Goal: Complete application form

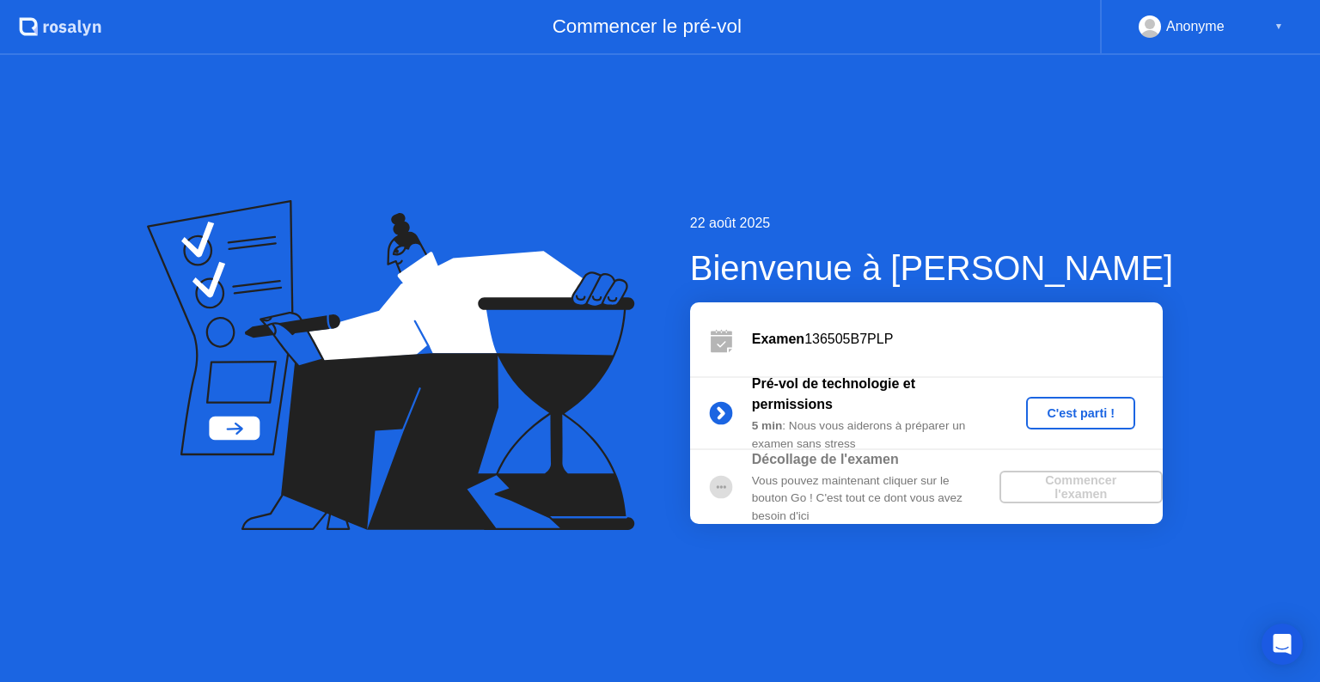
click at [1065, 411] on div "C'est parti !" at bounding box center [1080, 413] width 95 height 14
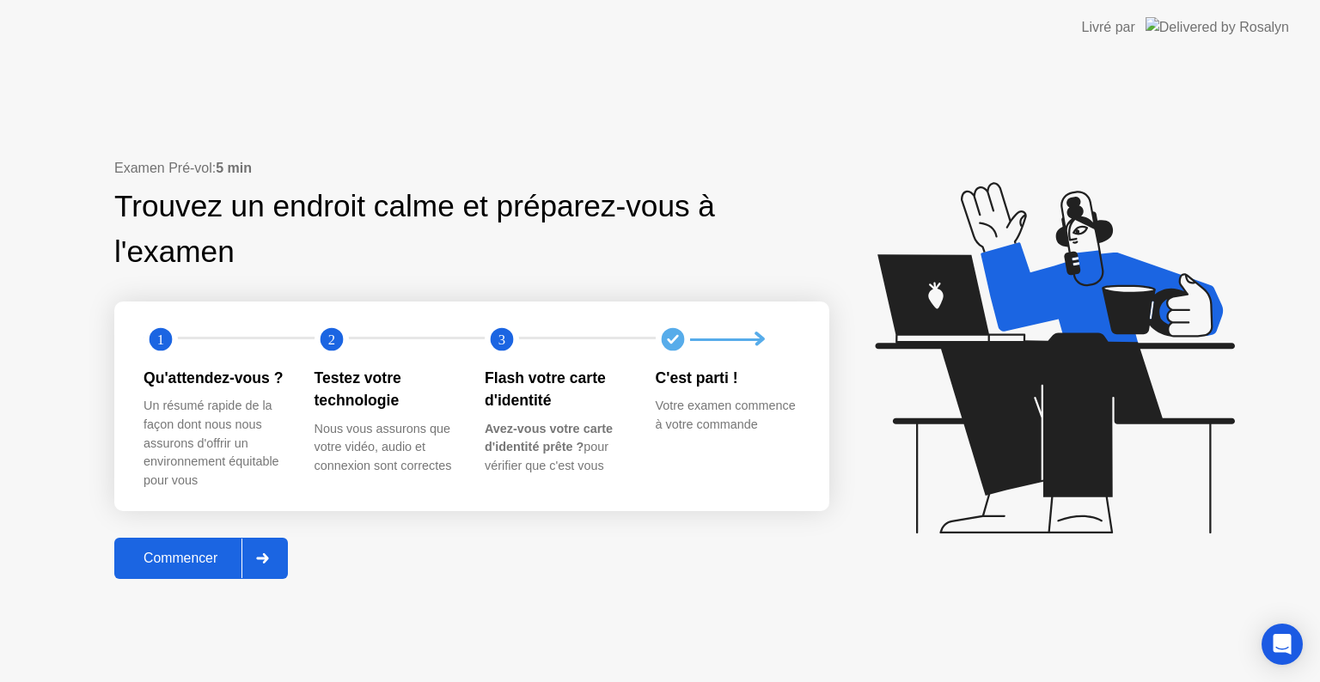
click at [198, 561] on div "Commencer" at bounding box center [180, 558] width 122 height 15
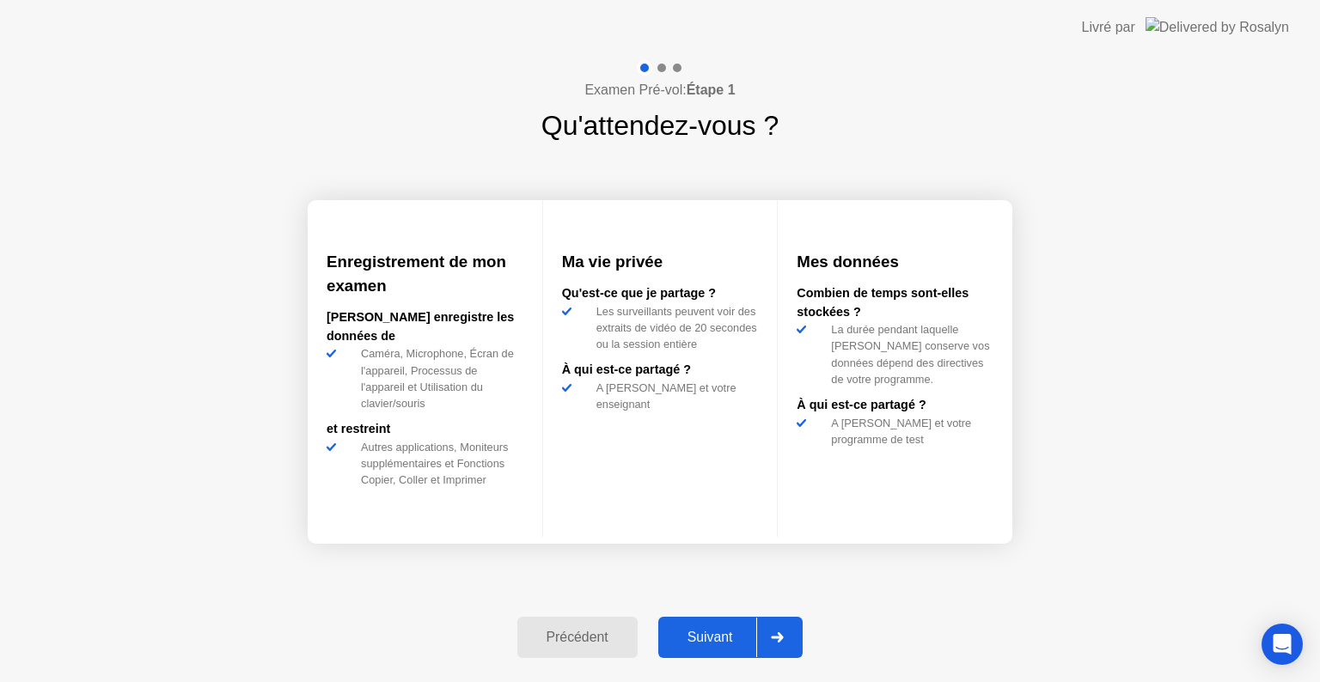
click at [702, 637] on div "Suivant" at bounding box center [710, 637] width 94 height 15
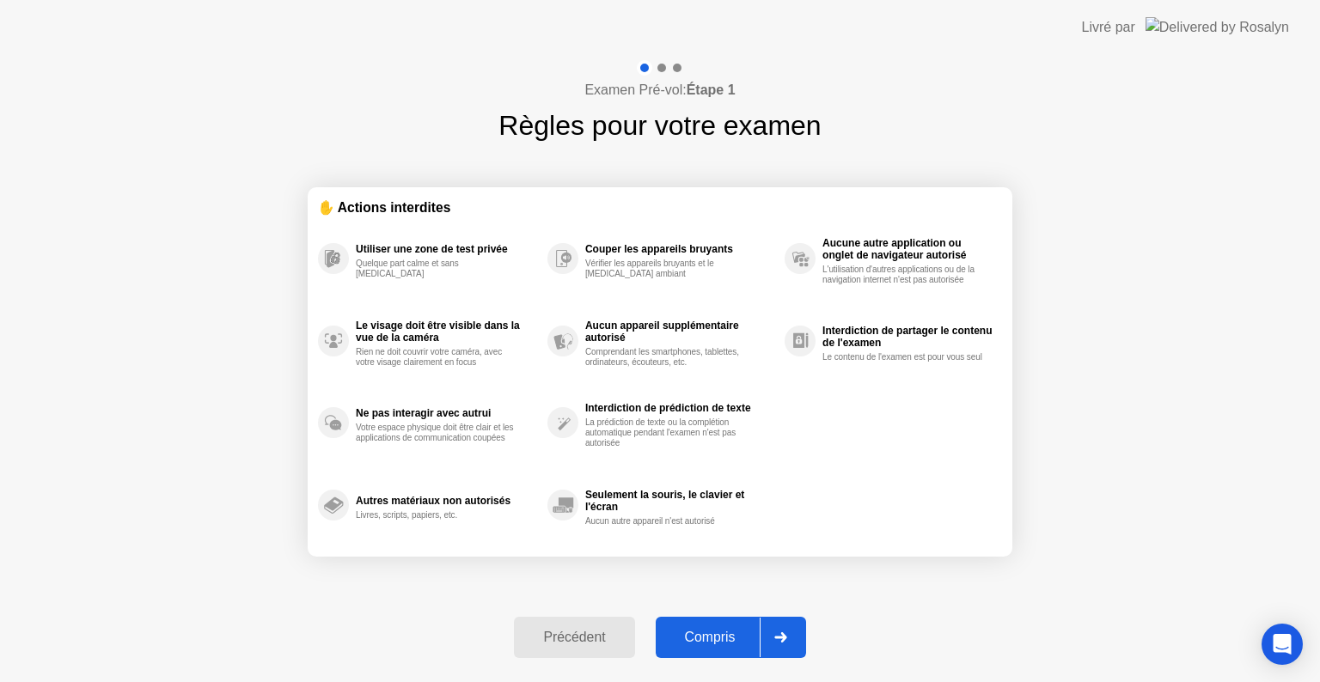
click at [729, 639] on div "Compris" at bounding box center [710, 637] width 99 height 15
select select "**********"
select select "*******"
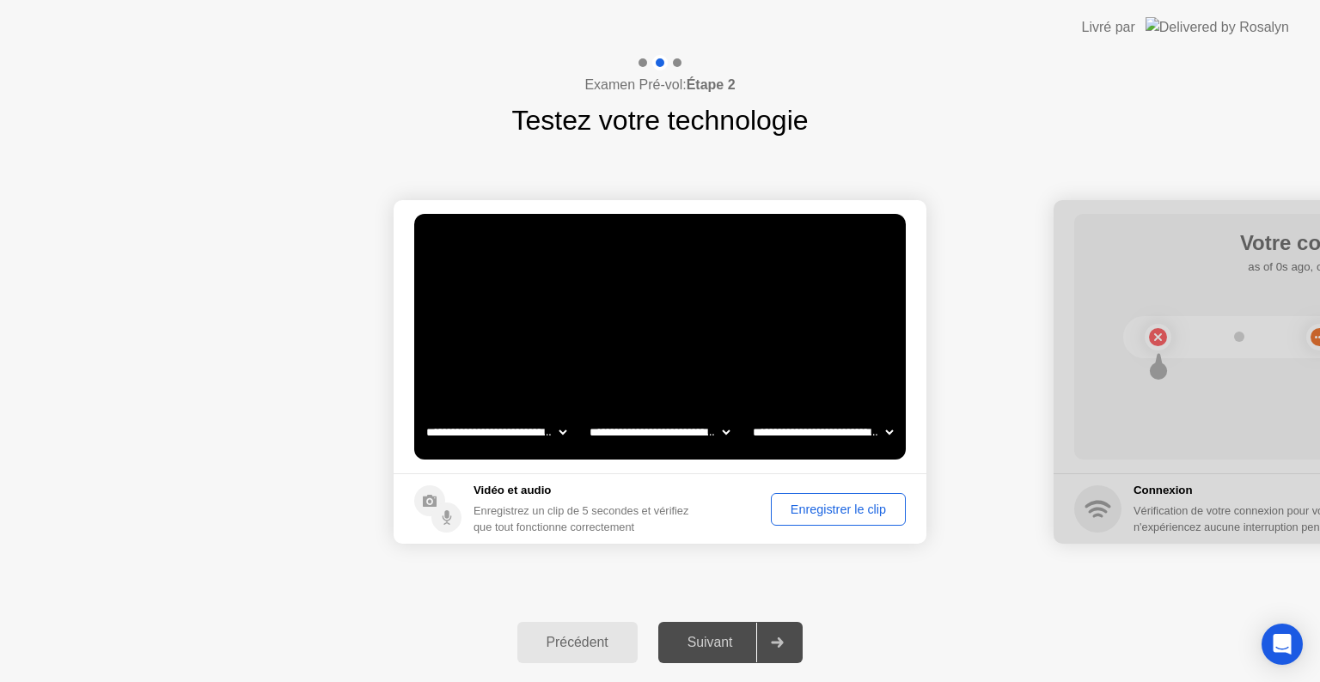
click at [841, 511] on div "Enregistrer le clip" at bounding box center [838, 510] width 123 height 14
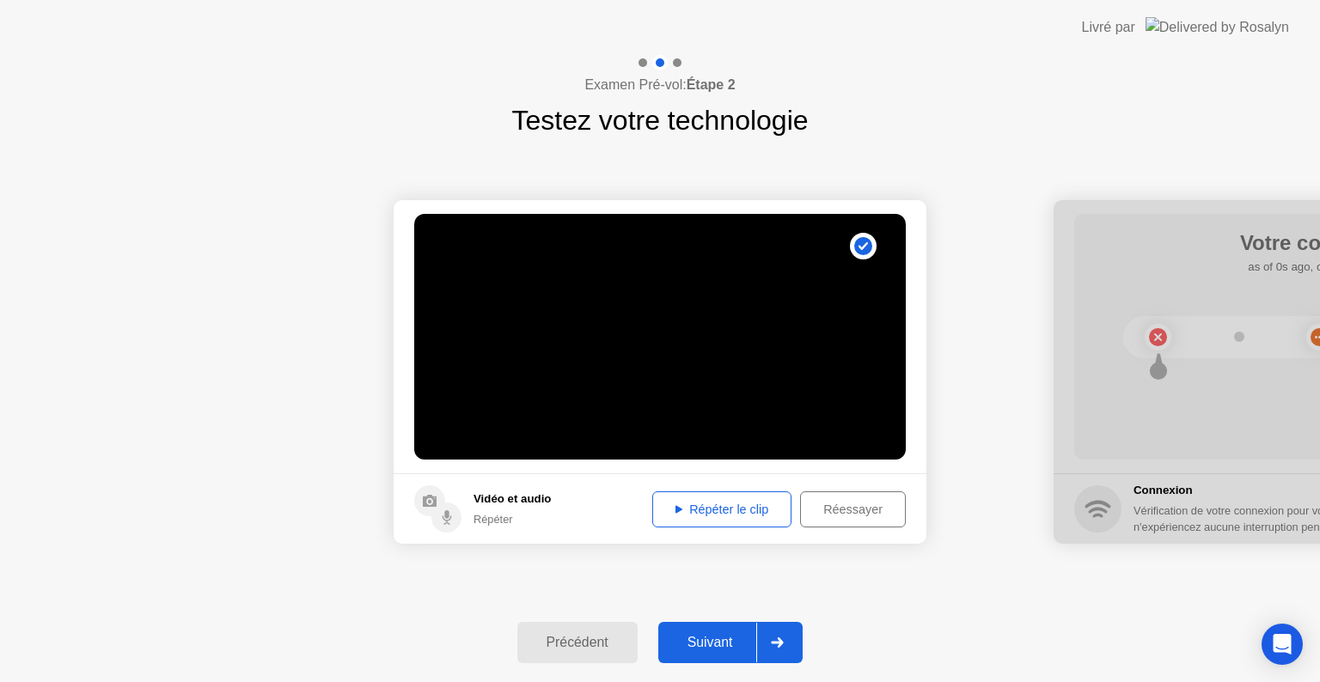
click at [729, 509] on div "Répéter le clip" at bounding box center [721, 510] width 127 height 14
click at [701, 639] on div "Suivant" at bounding box center [710, 642] width 94 height 15
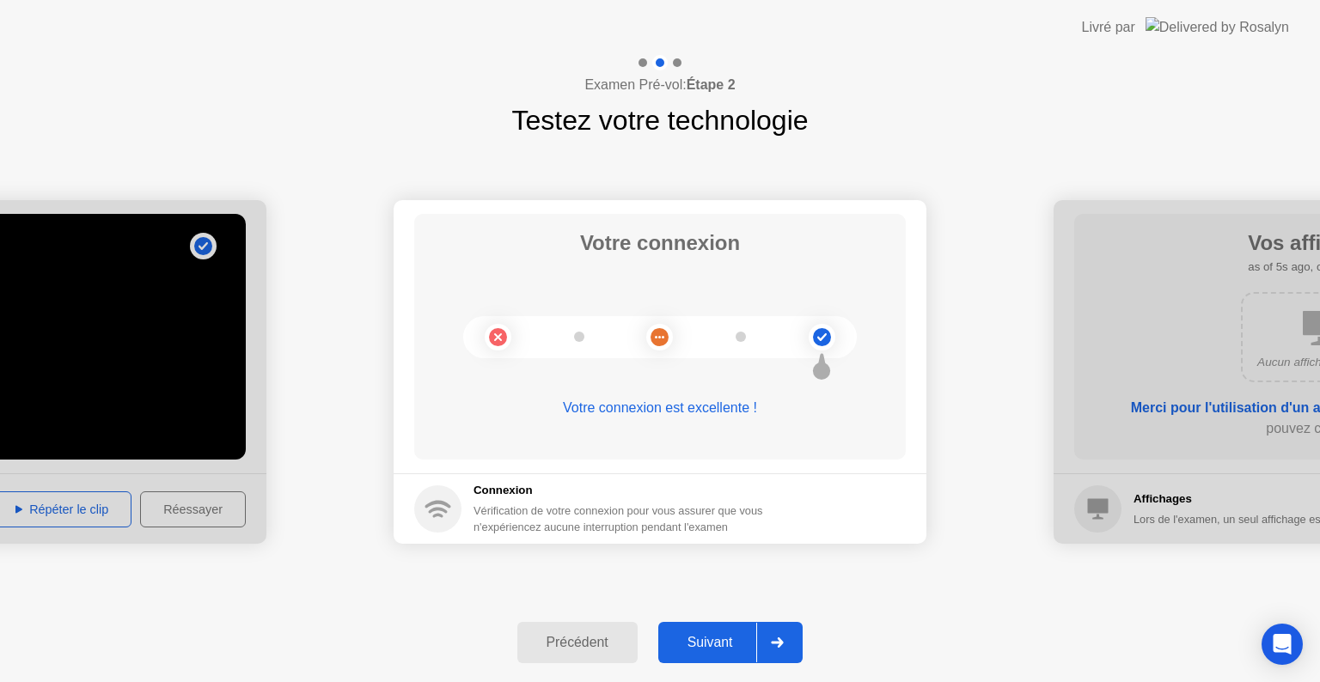
click at [724, 656] on button "Suivant" at bounding box center [730, 642] width 145 height 41
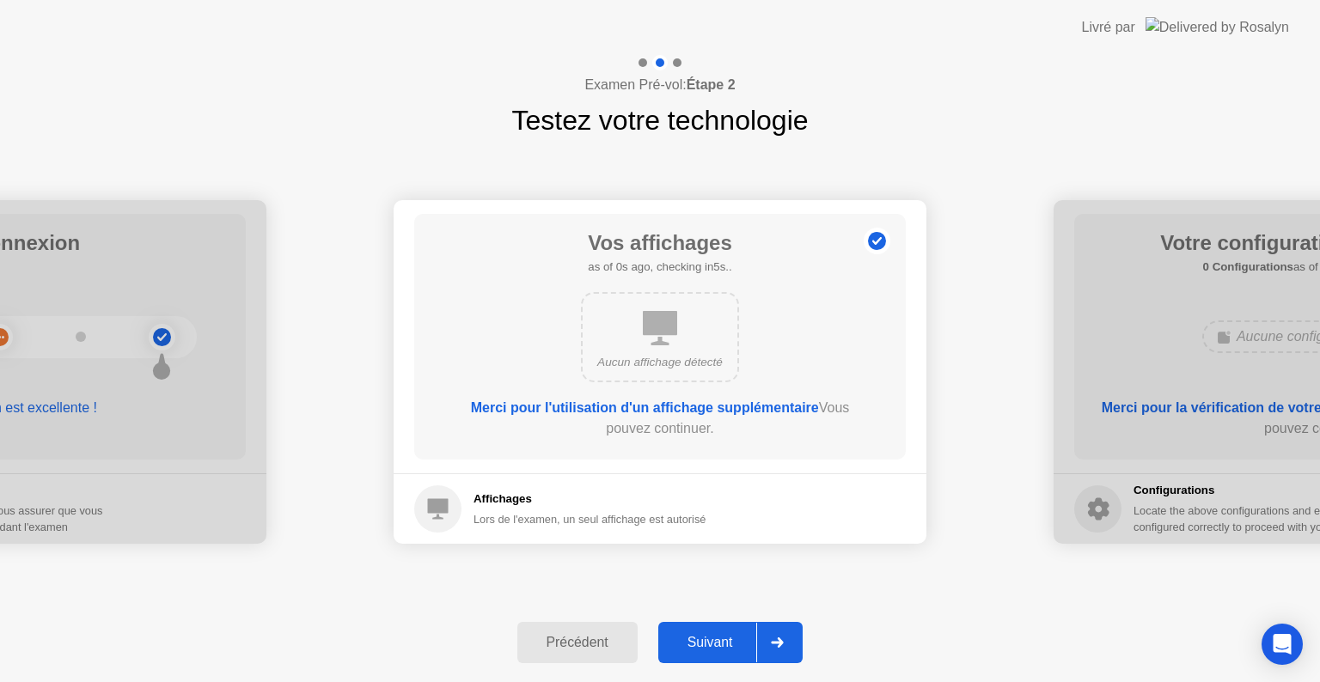
click at [706, 640] on div "Suivant" at bounding box center [710, 642] width 94 height 15
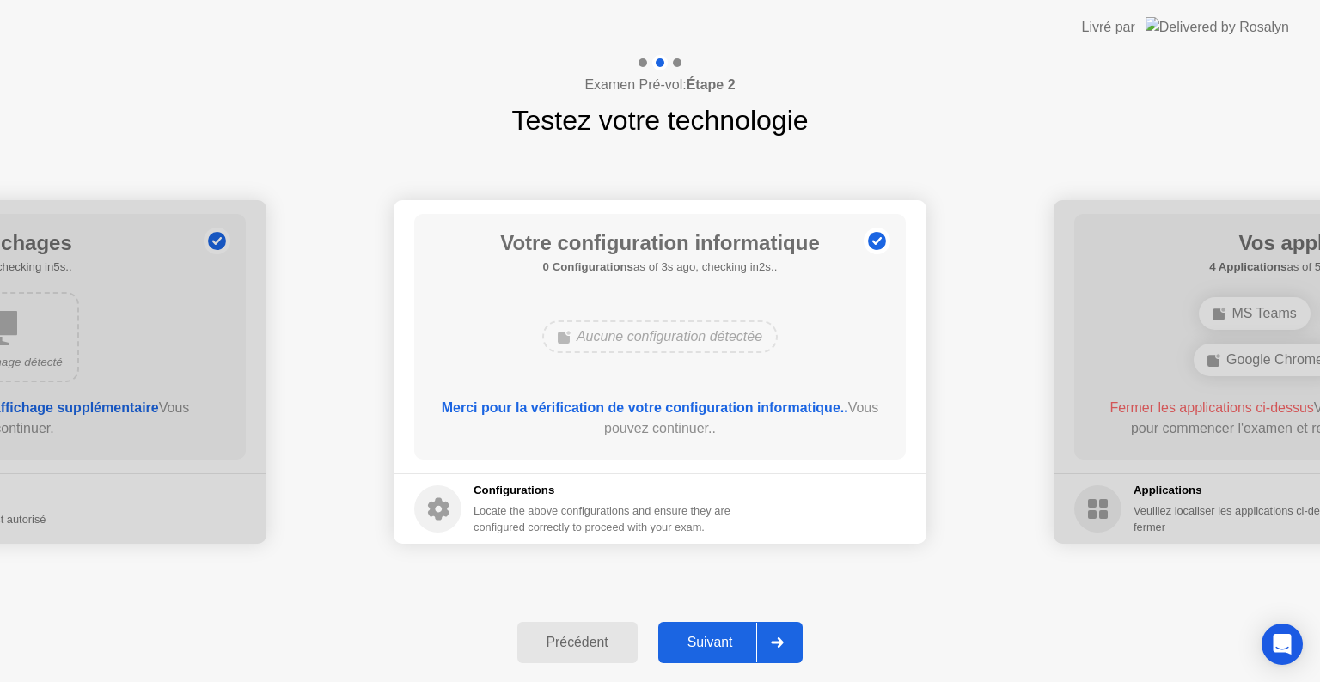
click at [709, 636] on div "Suivant" at bounding box center [710, 642] width 94 height 15
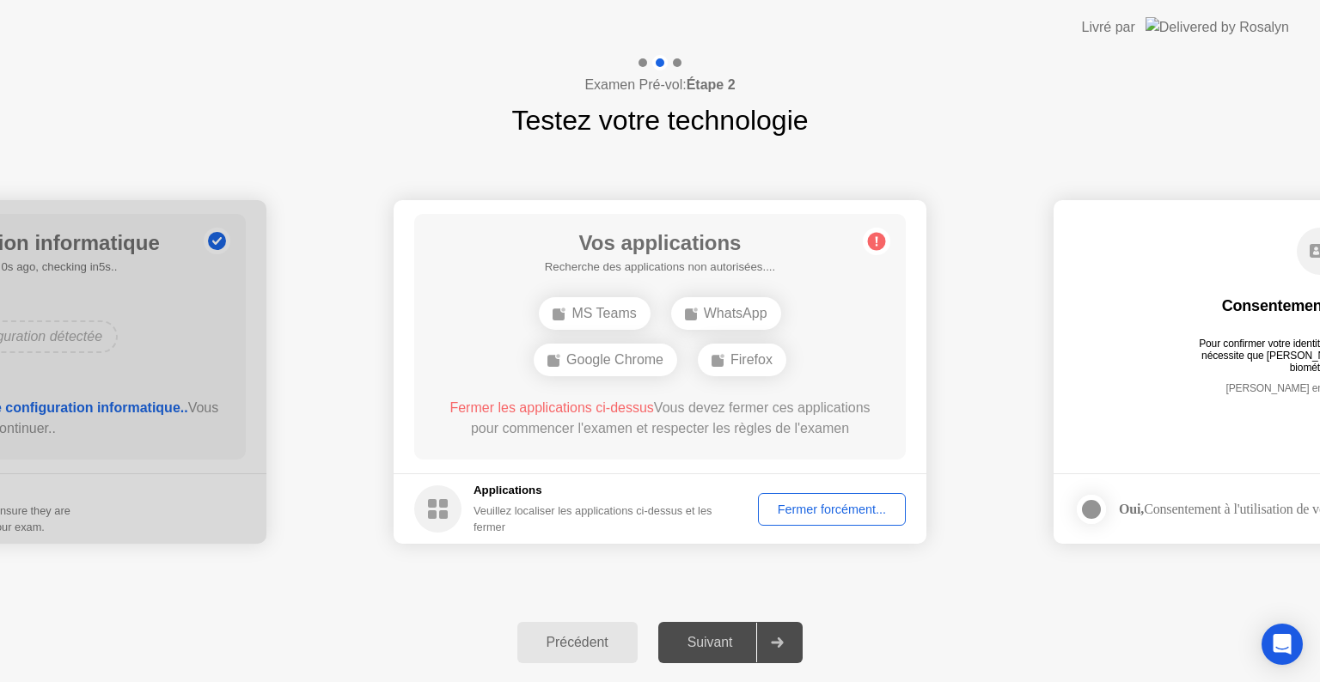
click at [830, 512] on div "Fermer forcément..." at bounding box center [832, 510] width 136 height 14
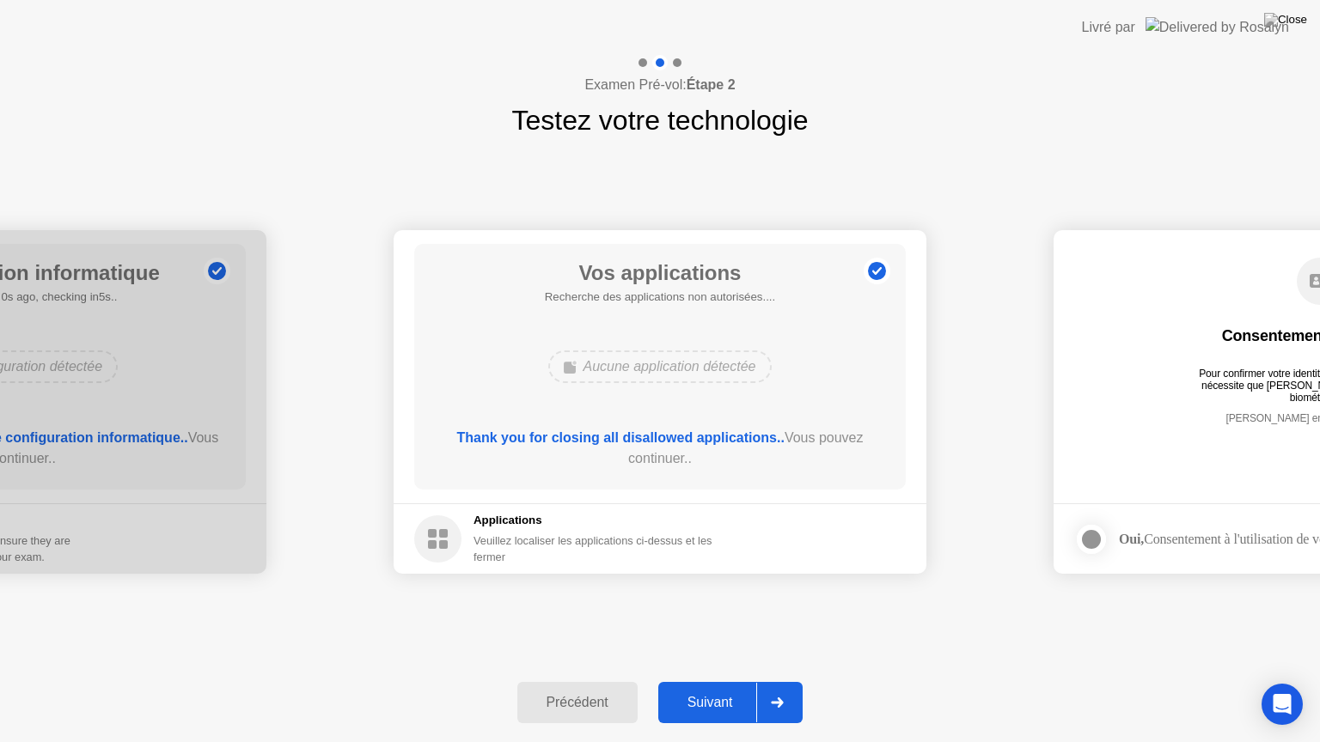
click at [702, 681] on div "Suivant" at bounding box center [710, 702] width 94 height 15
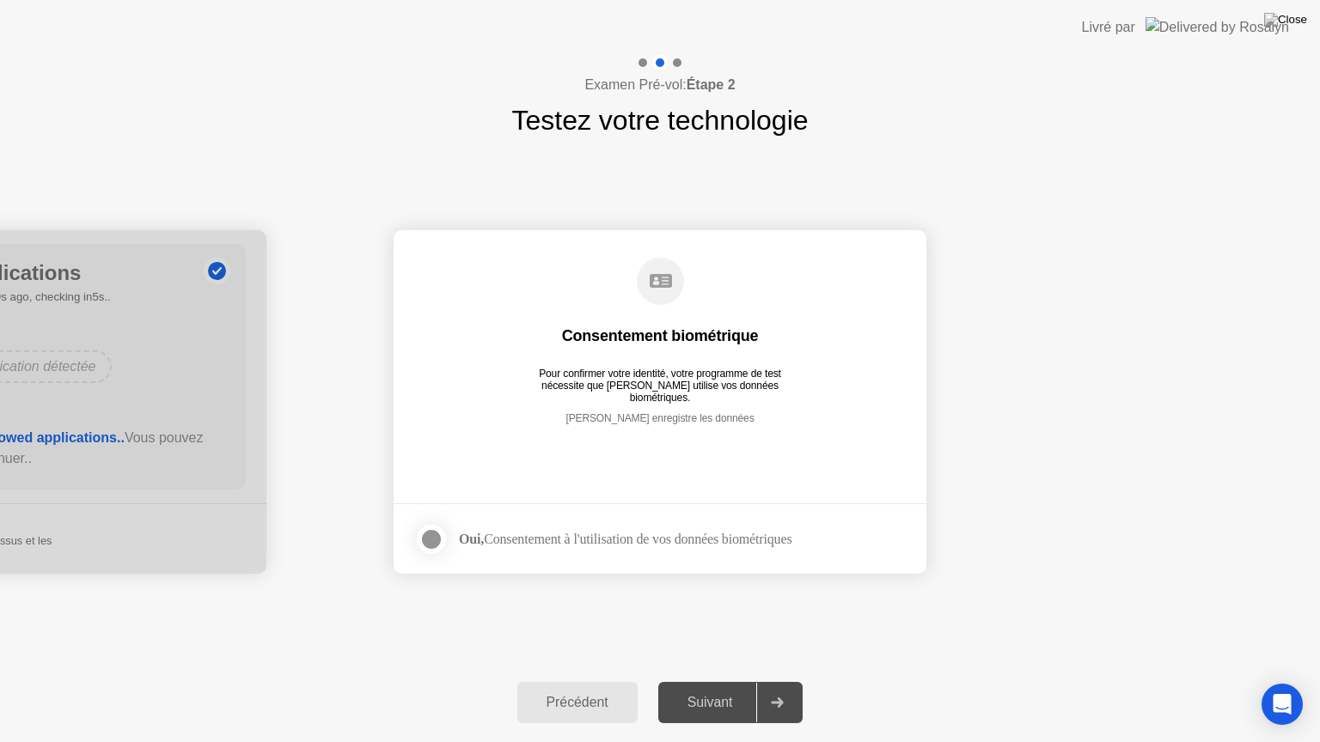
click at [436, 538] on div at bounding box center [431, 539] width 21 height 21
click at [729, 681] on div "Suivant" at bounding box center [710, 702] width 94 height 15
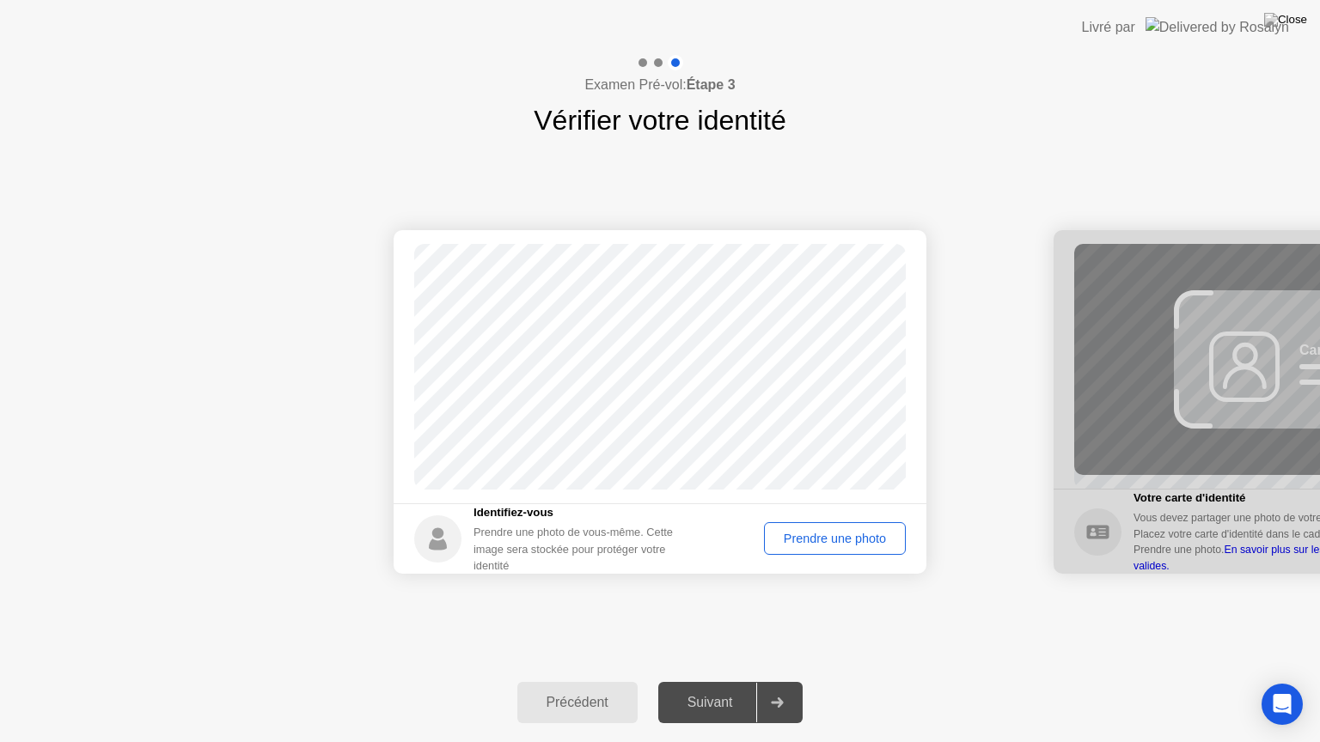
click at [839, 539] on div "Prendre une photo" at bounding box center [835, 539] width 130 height 14
click at [727, 681] on div "Suivant" at bounding box center [710, 702] width 94 height 15
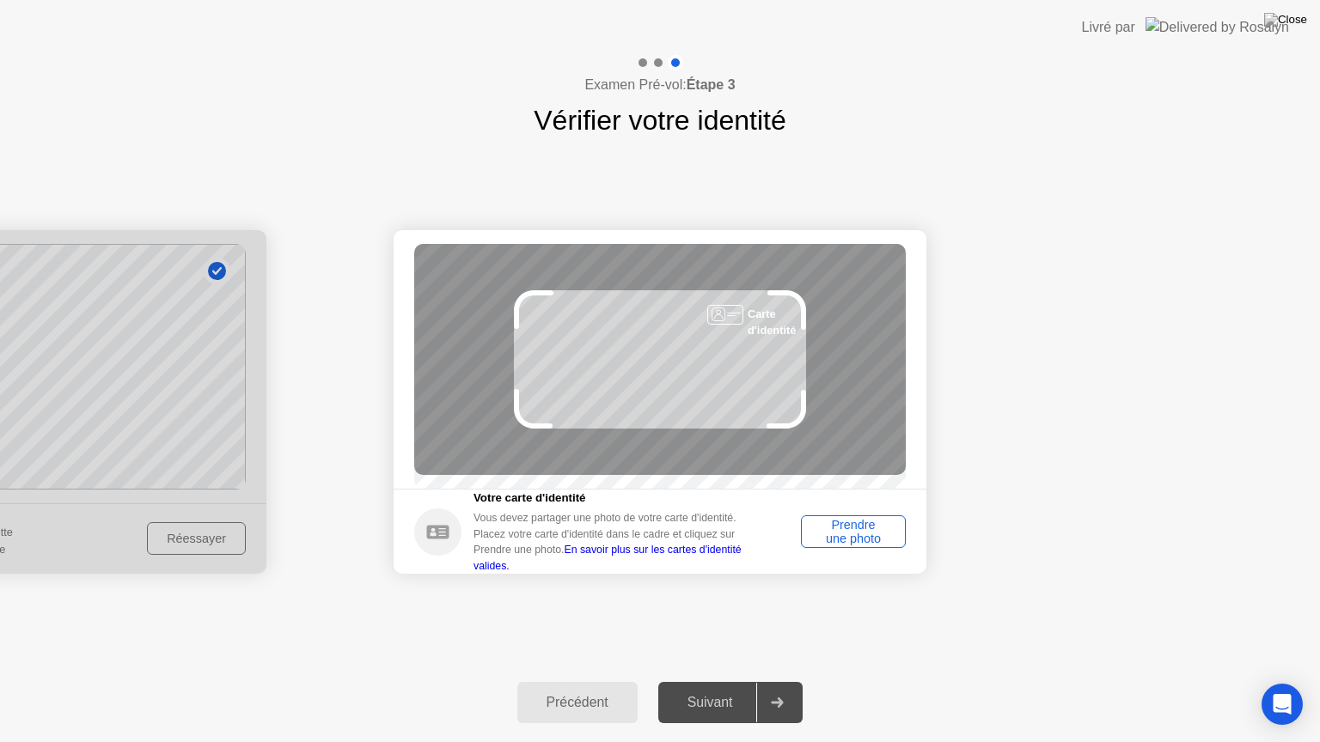
click at [842, 539] on div "Prendre une photo" at bounding box center [853, 531] width 93 height 27
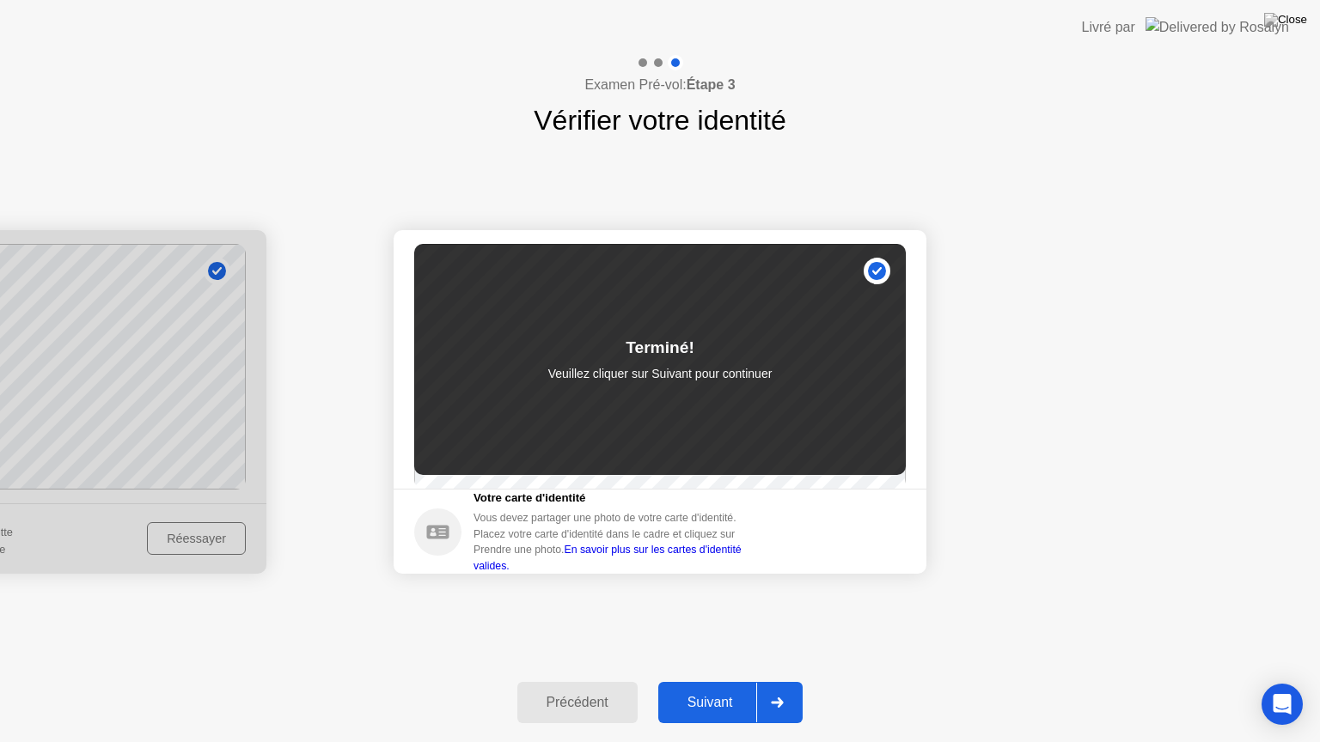
click at [720, 681] on div "Suivant" at bounding box center [710, 702] width 94 height 15
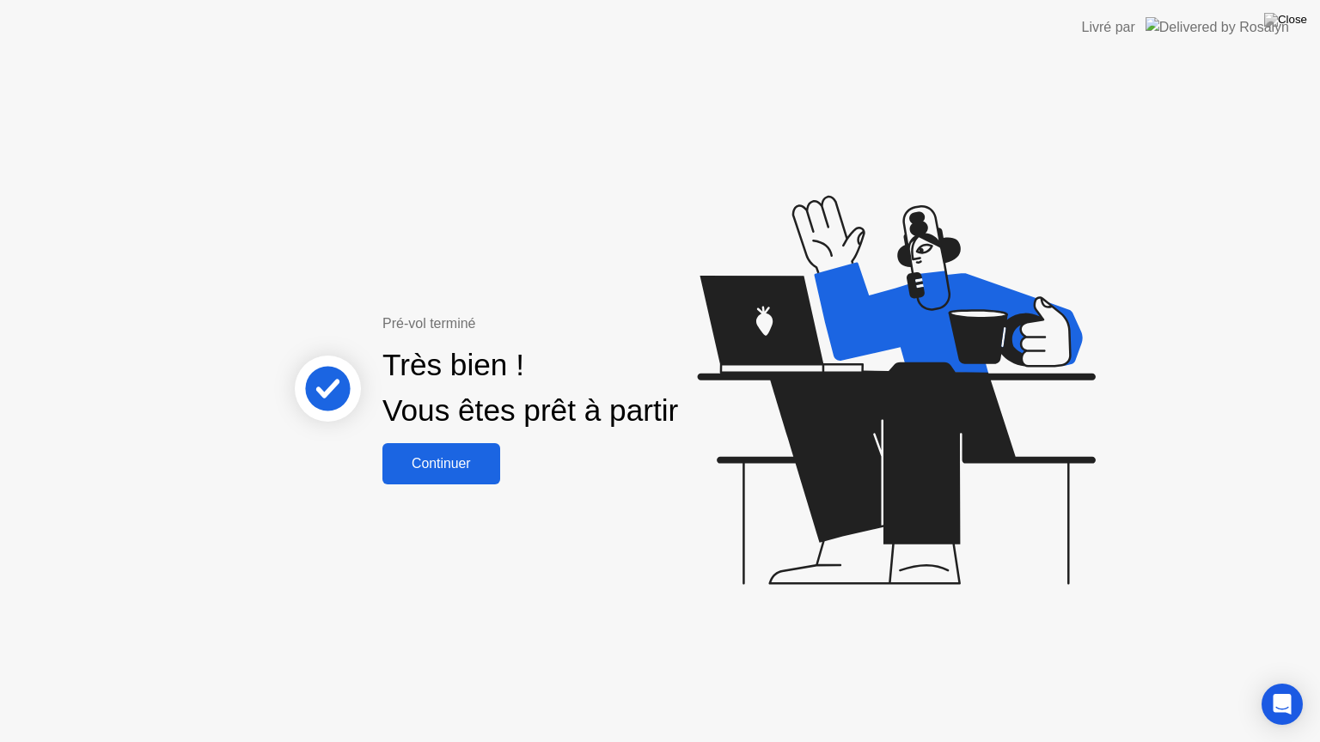
click at [449, 471] on div "Continuer" at bounding box center [440, 463] width 107 height 15
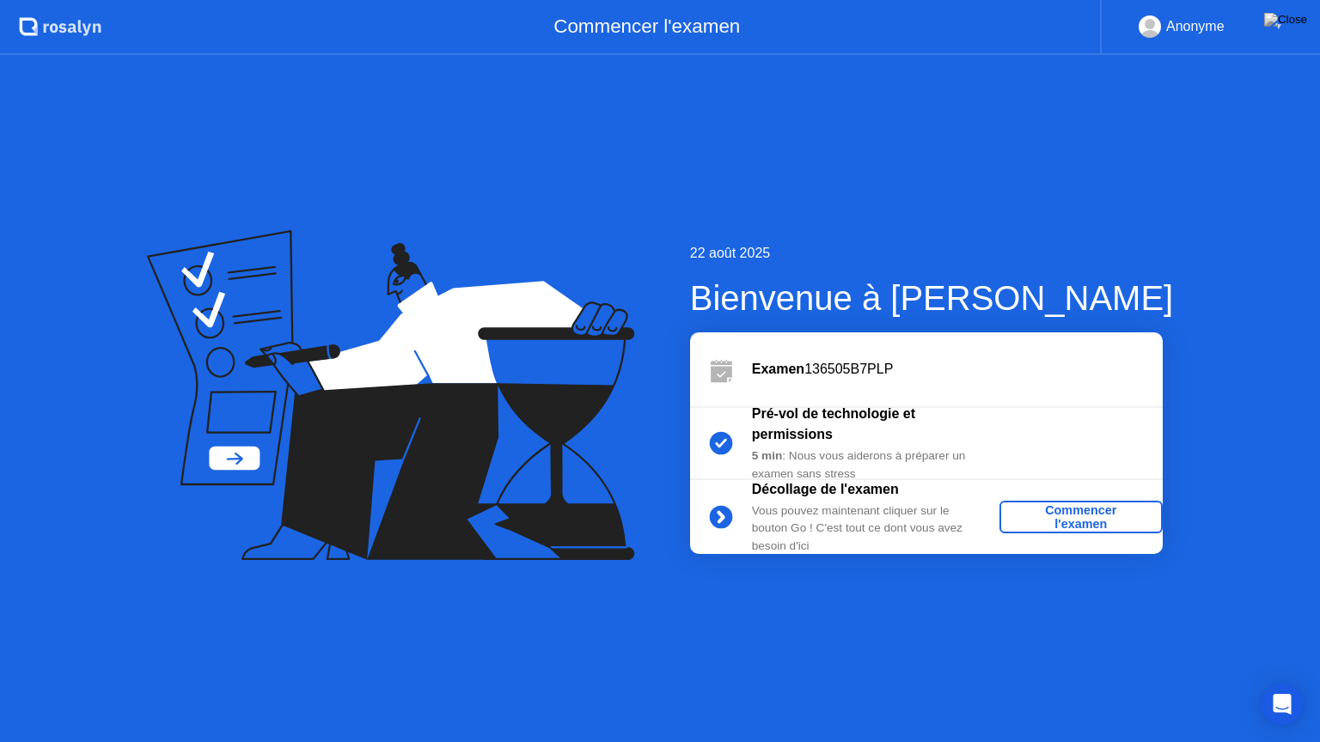
click at [1099, 509] on div "Commencer l'examen" at bounding box center [1080, 516] width 149 height 27
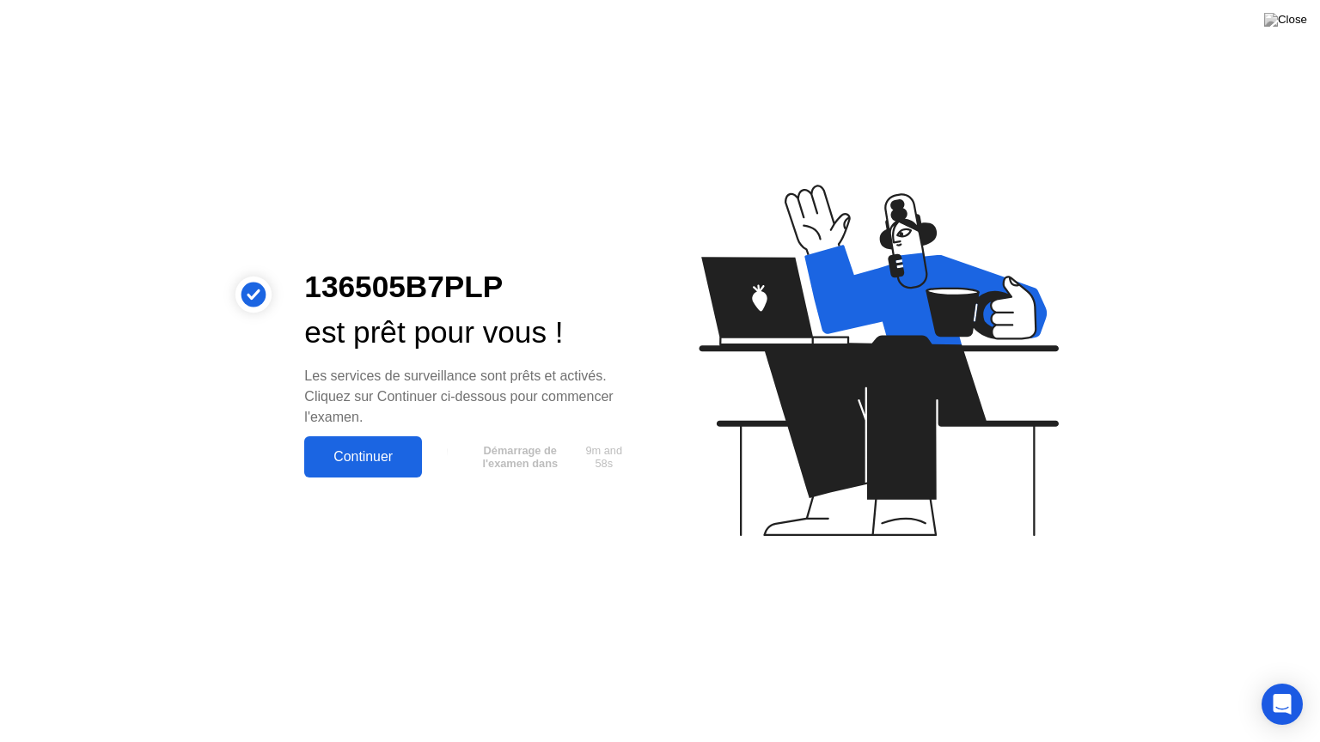
click at [369, 444] on button "Continuer" at bounding box center [363, 456] width 118 height 41
